Goal: Transaction & Acquisition: Purchase product/service

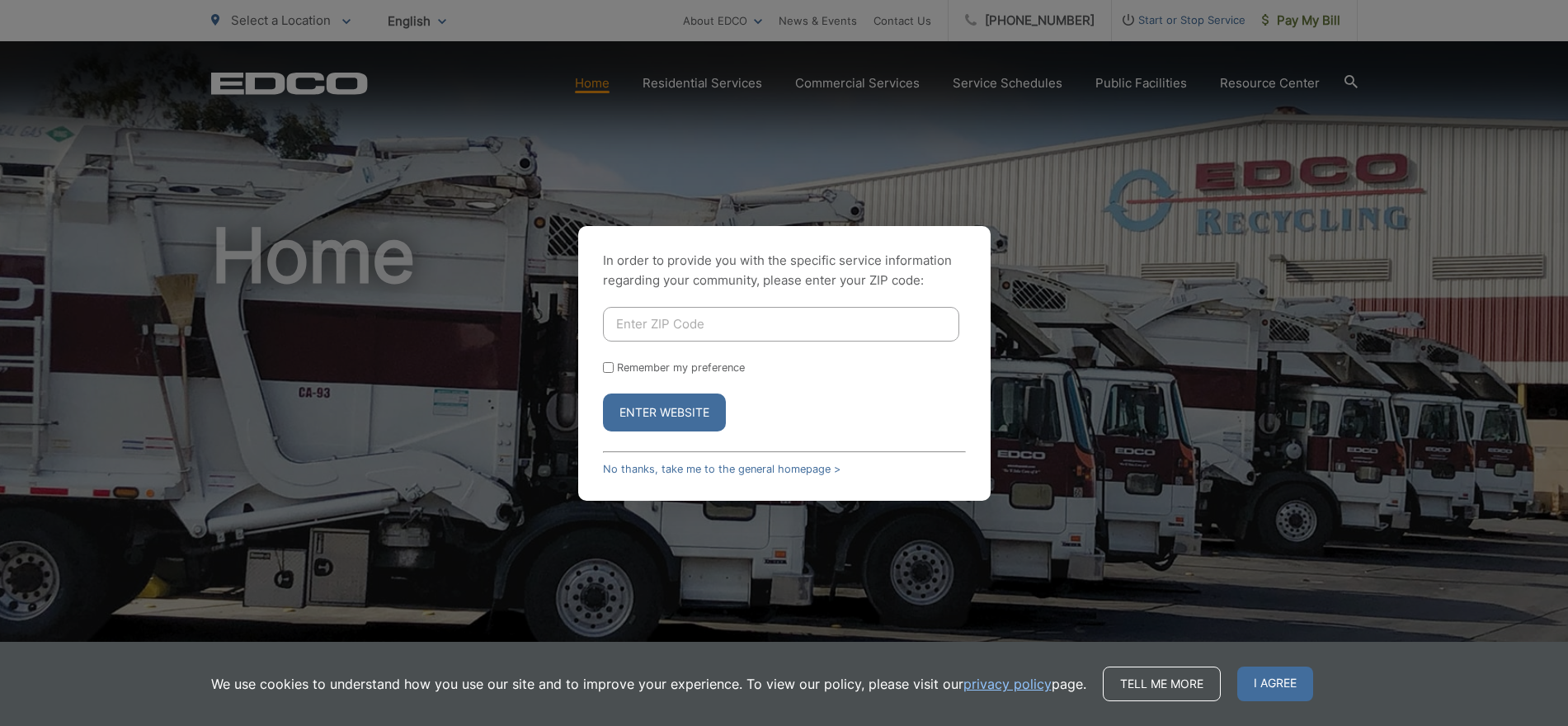
click at [665, 416] on button "Enter Website" at bounding box center [664, 413] width 123 height 38
click at [657, 464] on link "No thanks, take me to the general homepage >" at bounding box center [721, 470] width 237 height 13
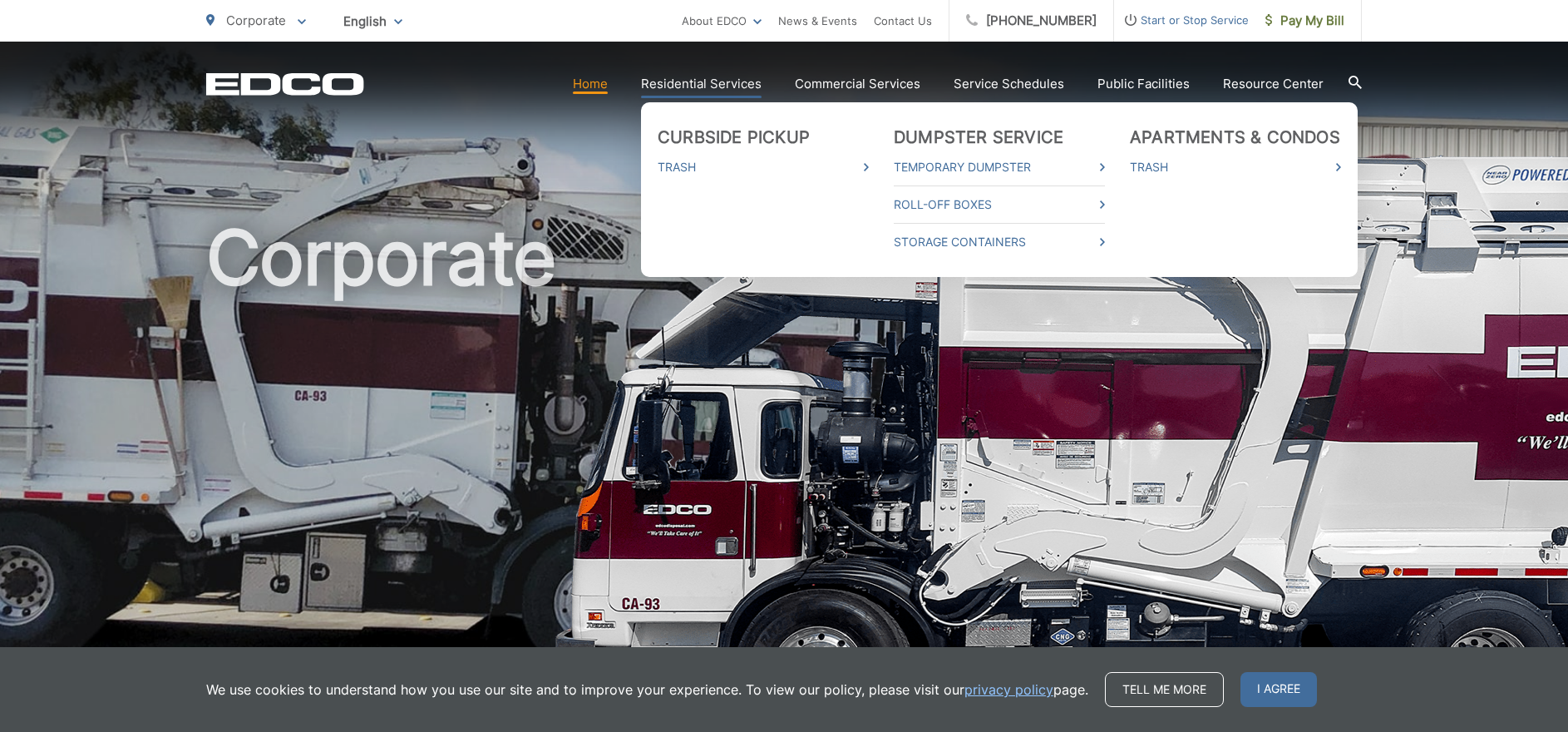
click at [710, 79] on link "Residential Services" at bounding box center [702, 84] width 121 height 20
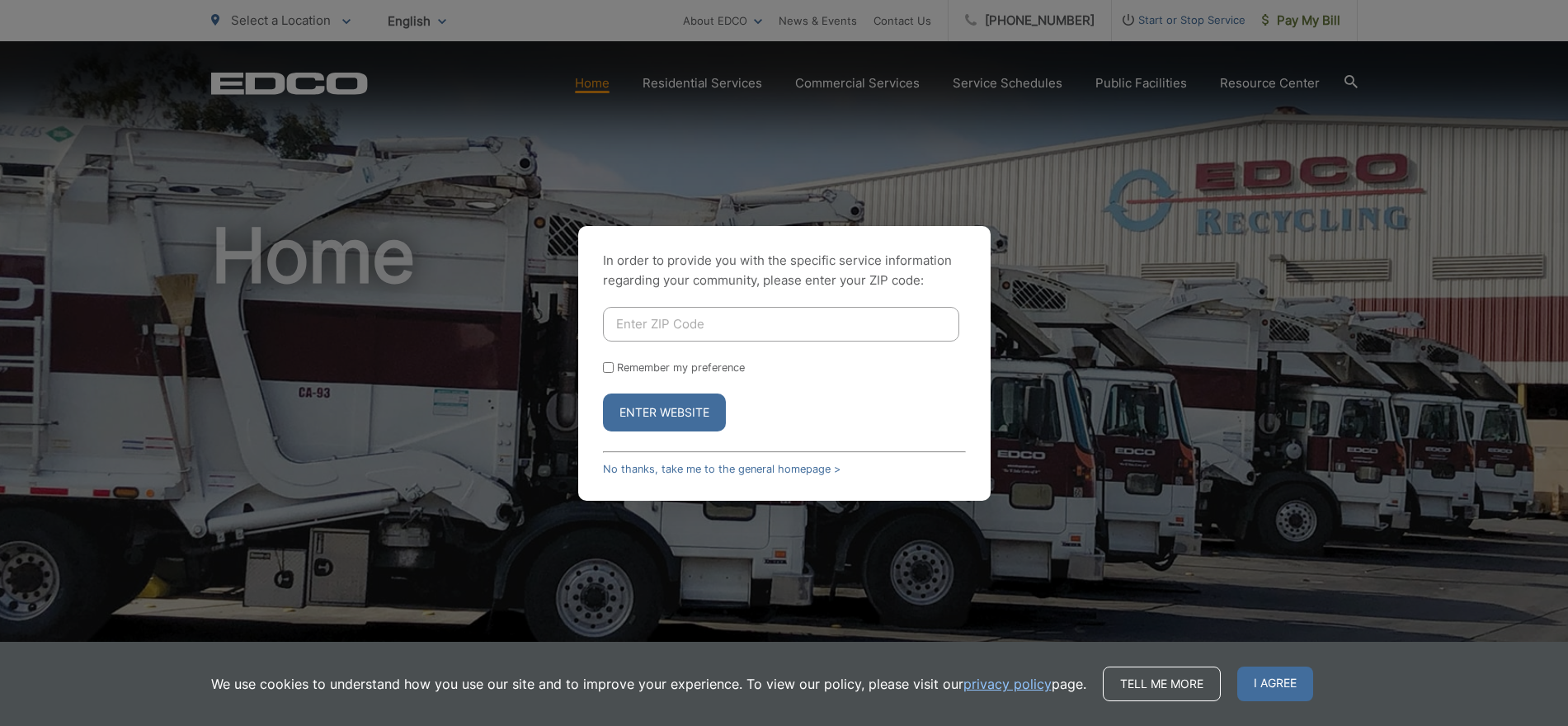
click at [641, 331] on input "Enter ZIP Code" at bounding box center [781, 324] width 357 height 34
type input "92028"
click at [613, 371] on input "Remember my preference" at bounding box center [608, 368] width 11 height 11
checkbox input "true"
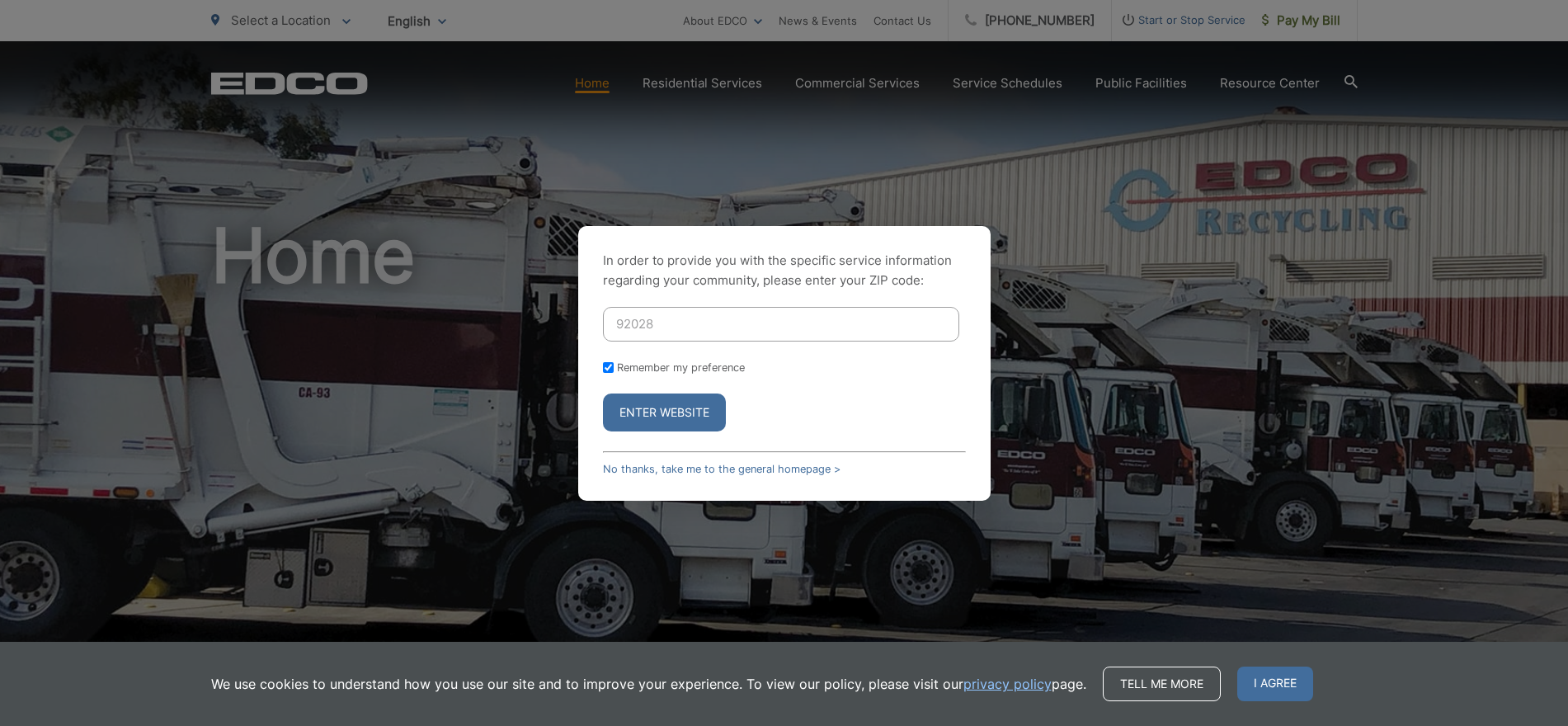
click at [646, 414] on button "Enter Website" at bounding box center [664, 413] width 123 height 38
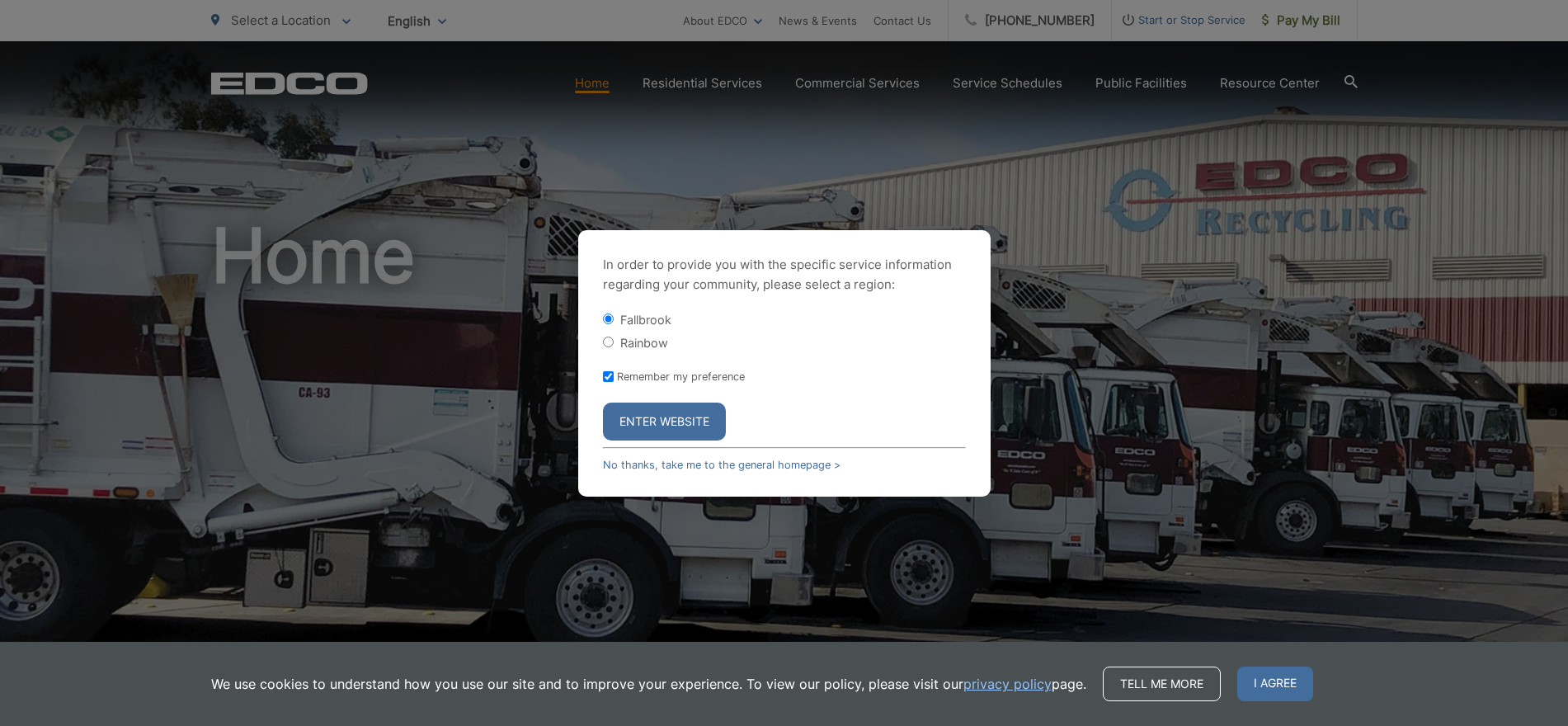
click at [646, 414] on button "Enter Website" at bounding box center [664, 422] width 123 height 38
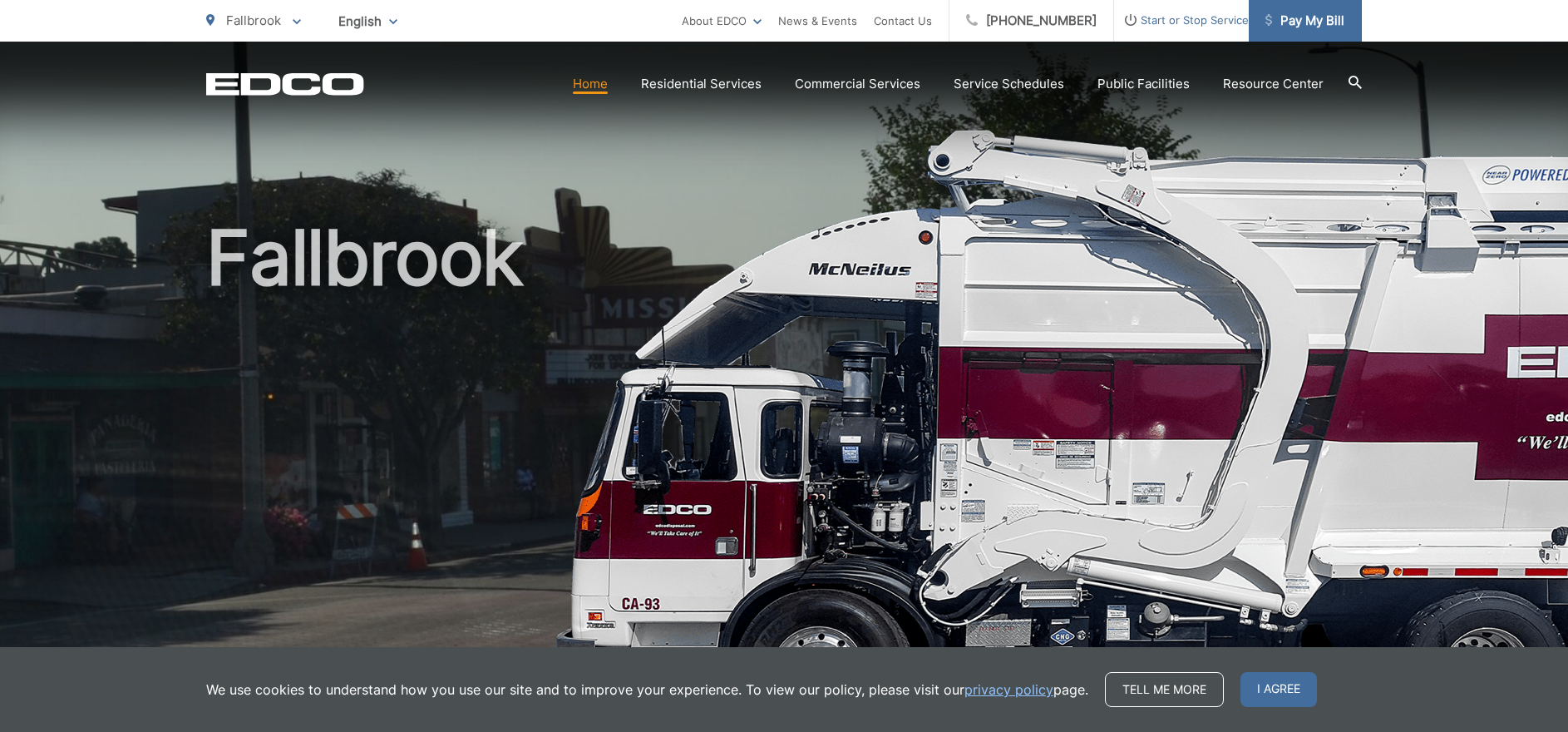
click at [1316, 16] on span "Pay My Bill" at bounding box center [1305, 21] width 79 height 20
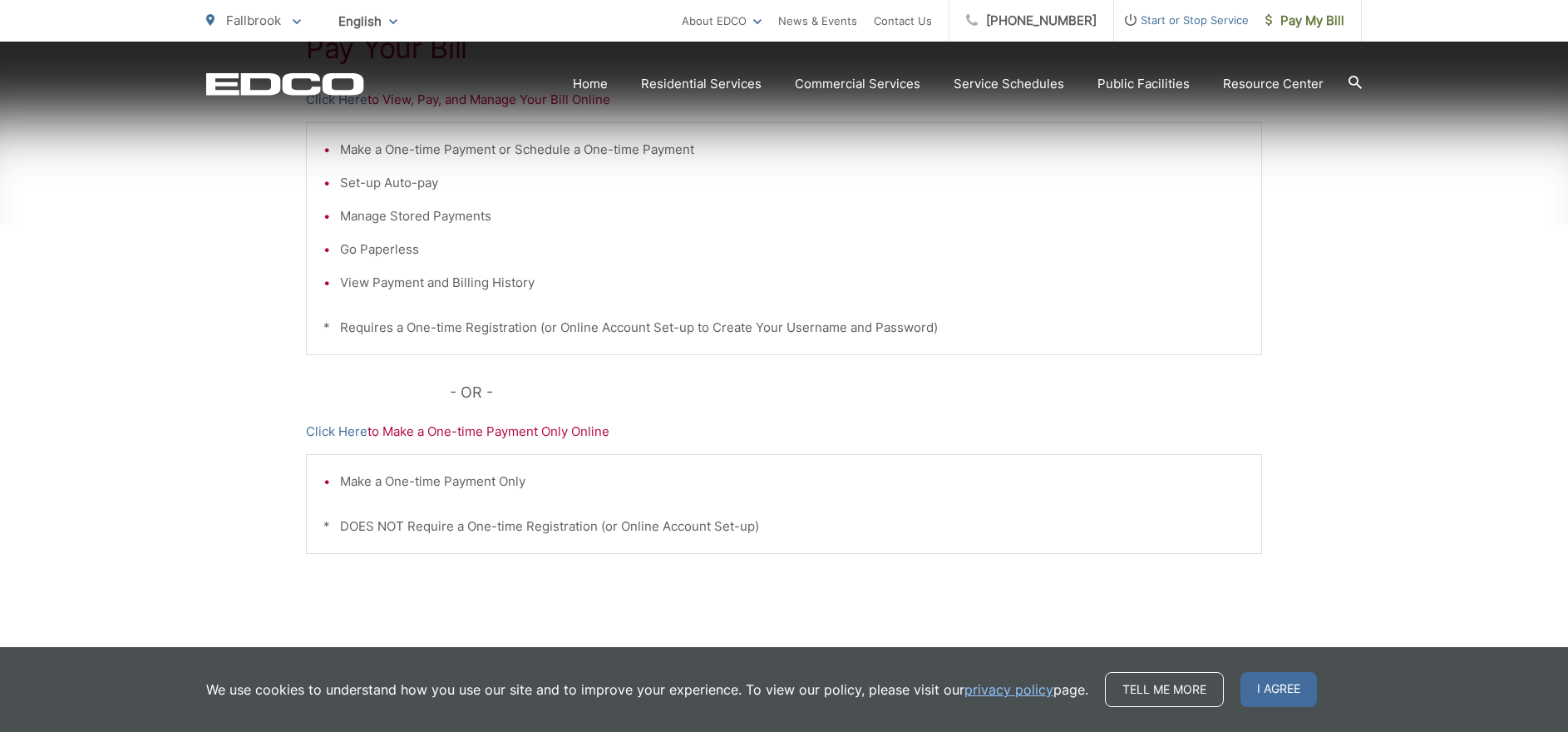
scroll to position [451, 0]
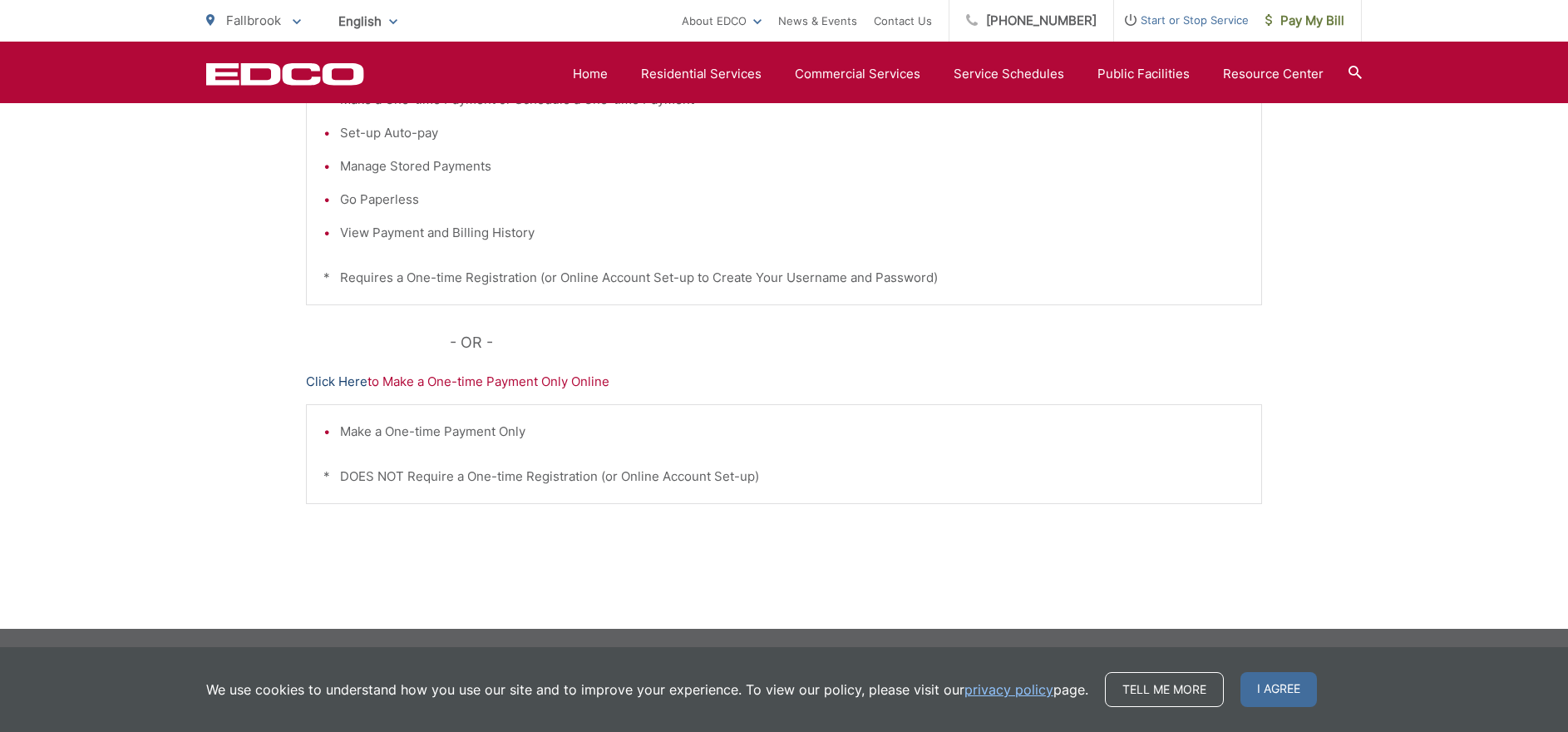
click at [358, 377] on link "Click Here" at bounding box center [337, 381] width 62 height 20
